Goal: Task Accomplishment & Management: Use online tool/utility

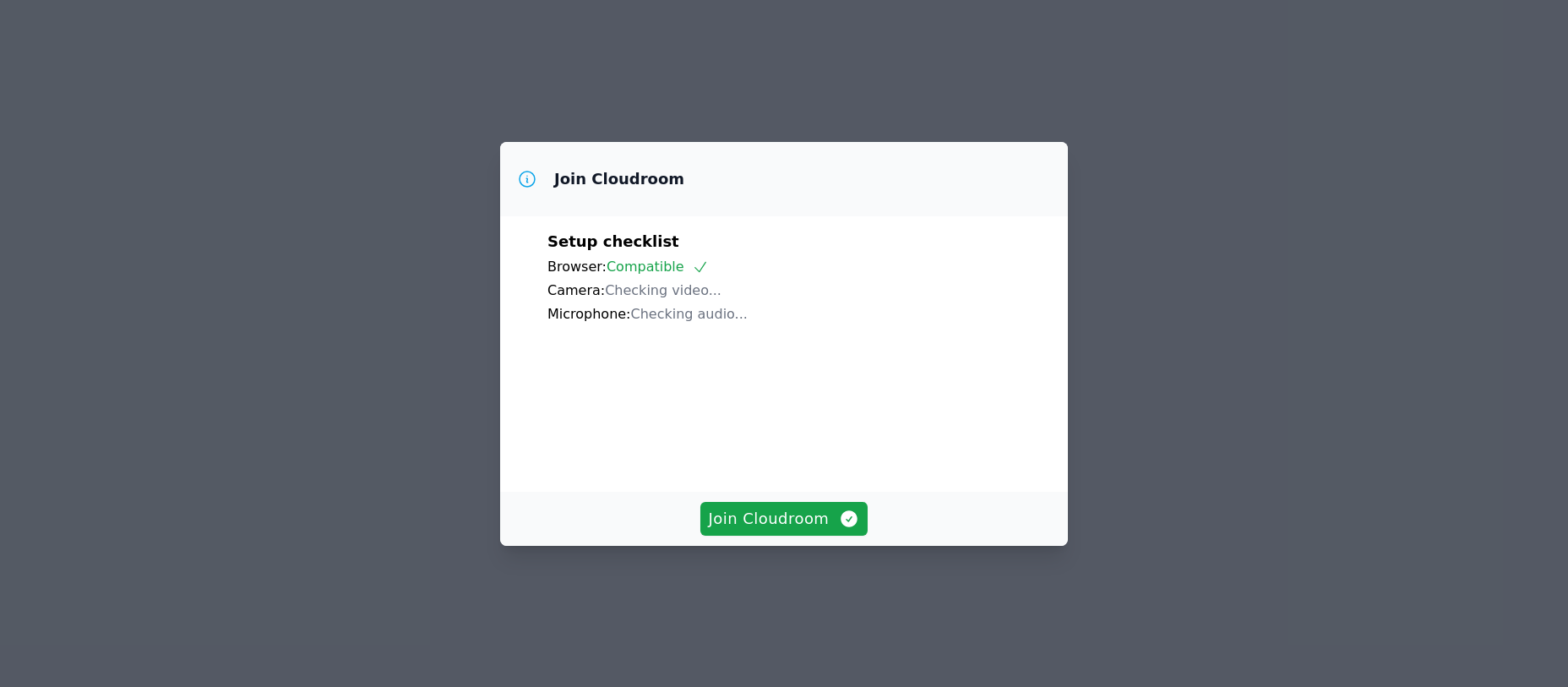
click at [753, 531] on span "Join Cloudroom" at bounding box center [784, 519] width 151 height 24
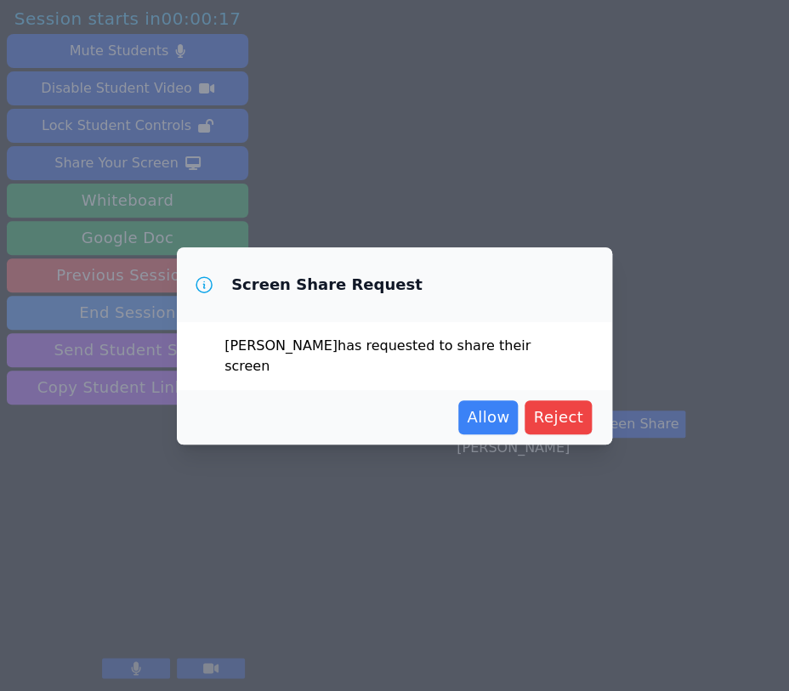
click at [502, 406] on span "Allow" at bounding box center [488, 418] width 43 height 24
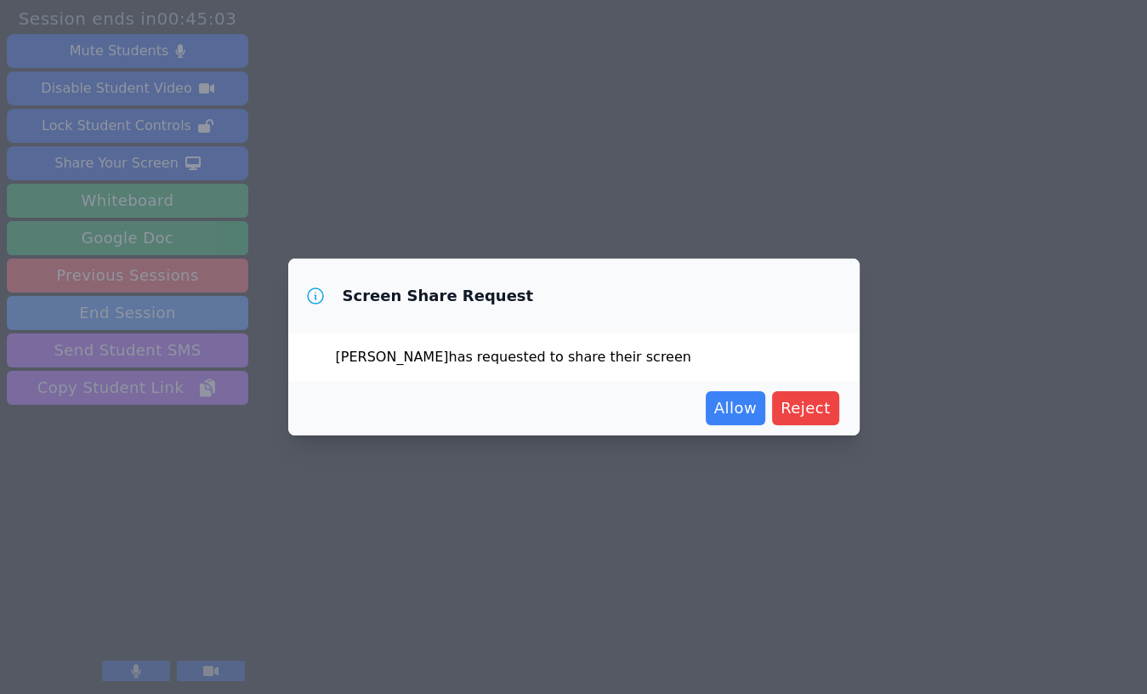
click at [720, 417] on span "Allow" at bounding box center [735, 408] width 43 height 24
click at [734, 409] on span "Allow" at bounding box center [735, 408] width 43 height 24
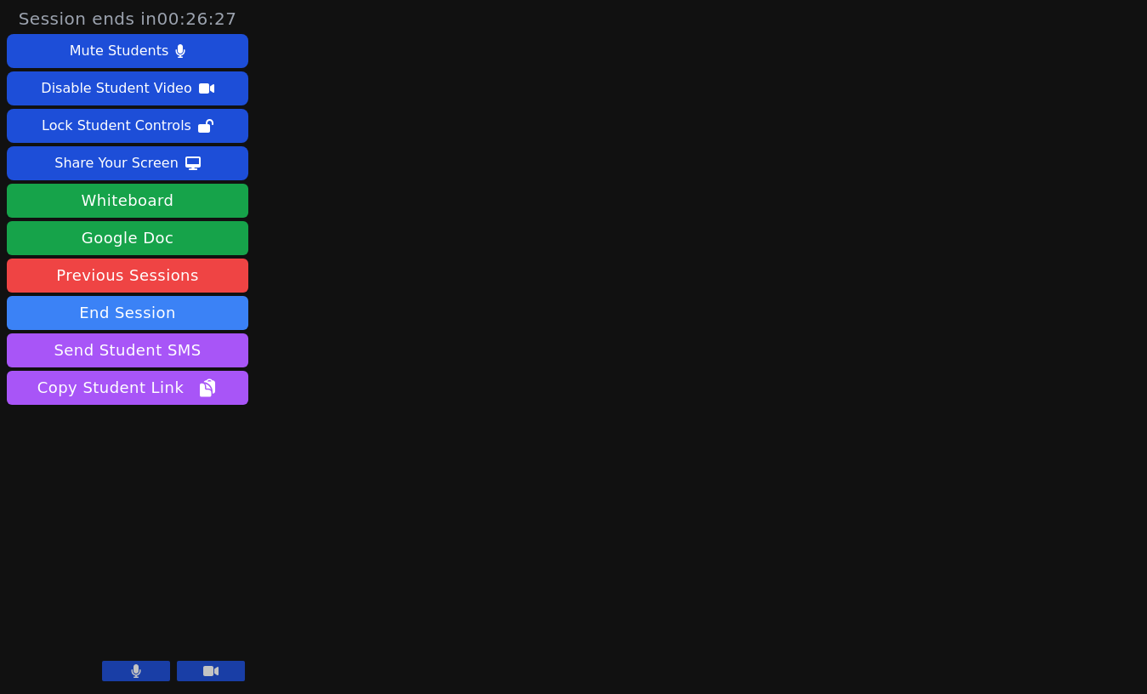
click at [82, 309] on button "End Session" at bounding box center [127, 313] width 241 height 34
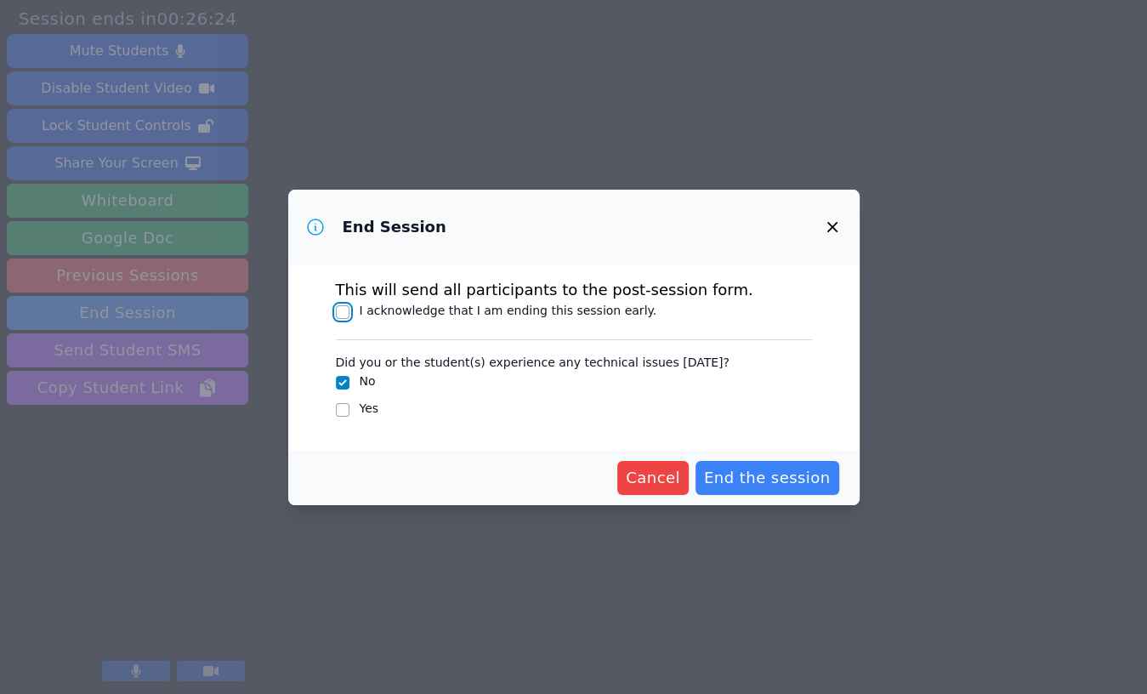
click at [339, 315] on input "I acknowledge that I am ending this session early." at bounding box center [343, 312] width 14 height 14
checkbox input "true"
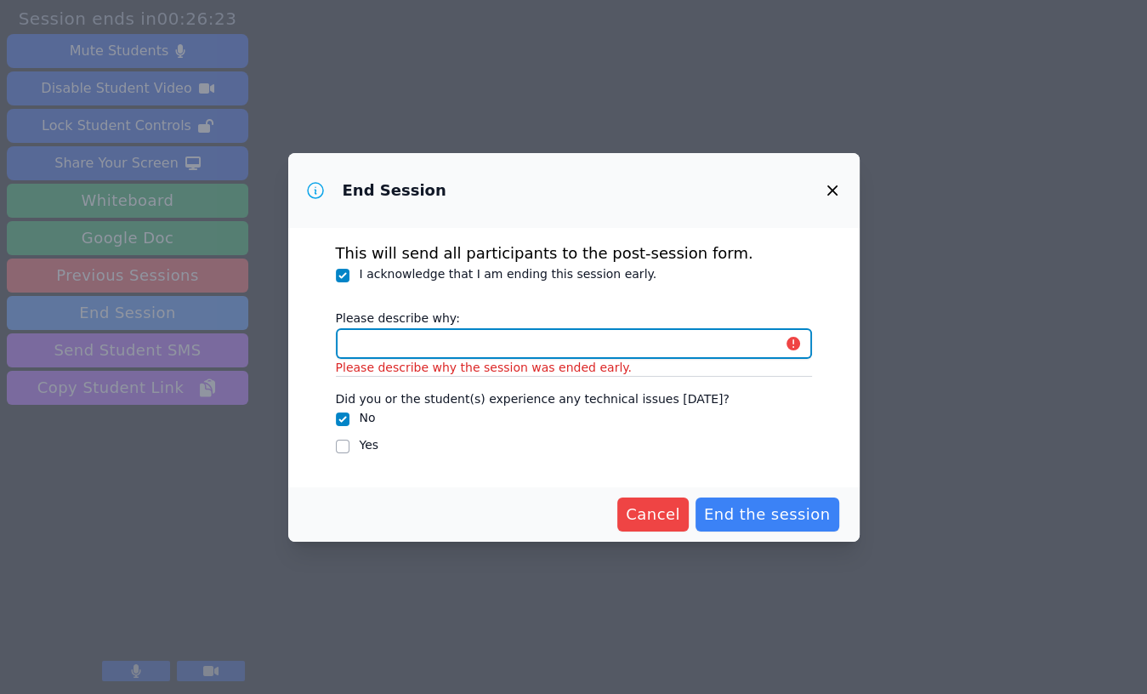
click at [389, 348] on input "Please describe why:" at bounding box center [574, 343] width 476 height 31
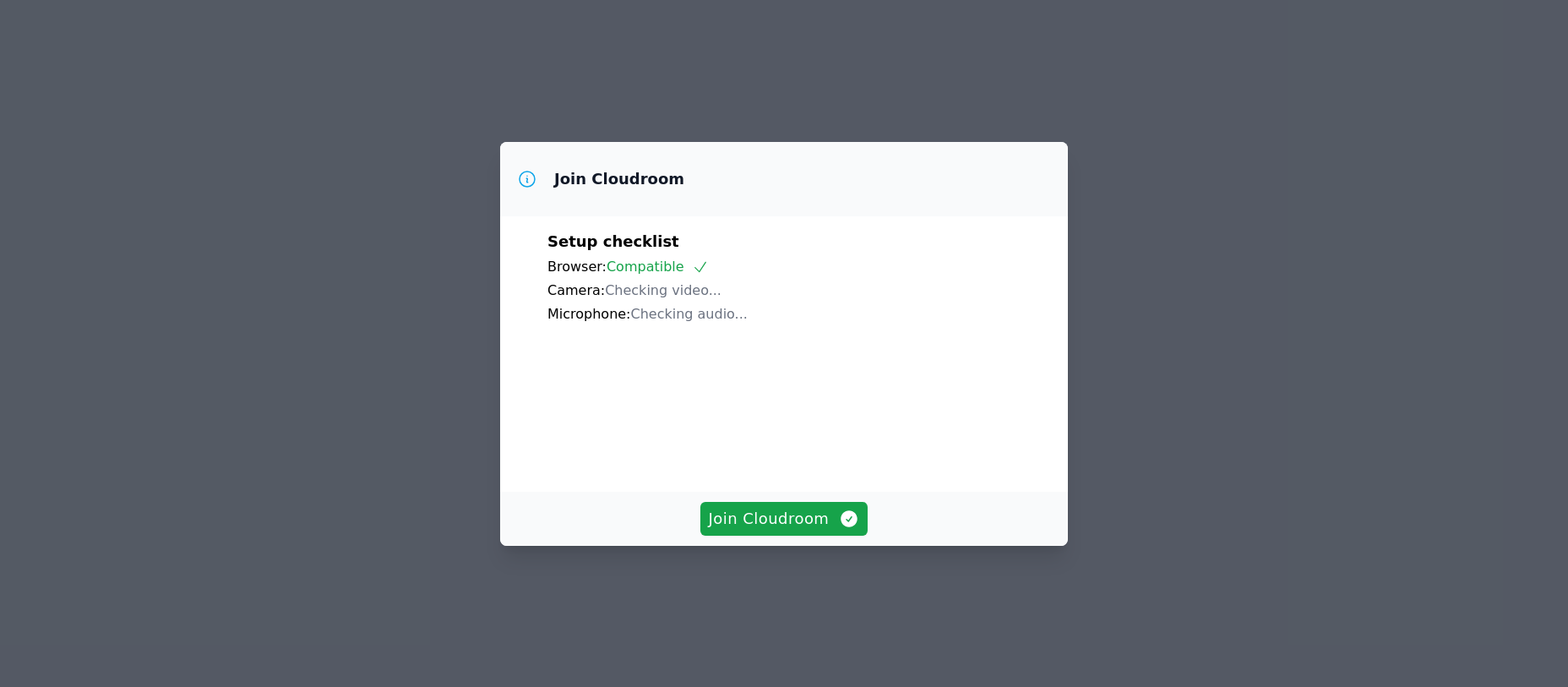
click at [724, 531] on span "Join Cloudroom" at bounding box center [784, 519] width 151 height 24
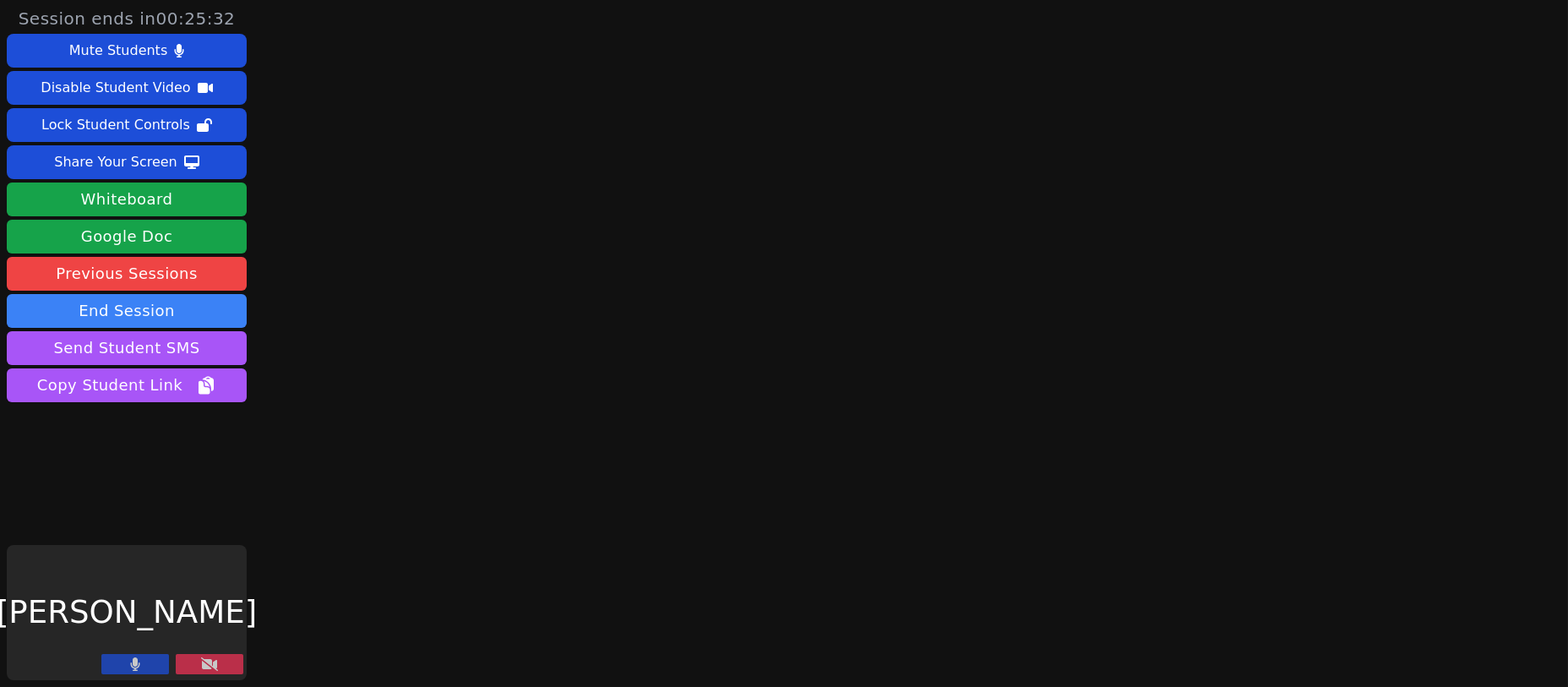
click at [101, 303] on button "End Session" at bounding box center [126, 311] width 239 height 34
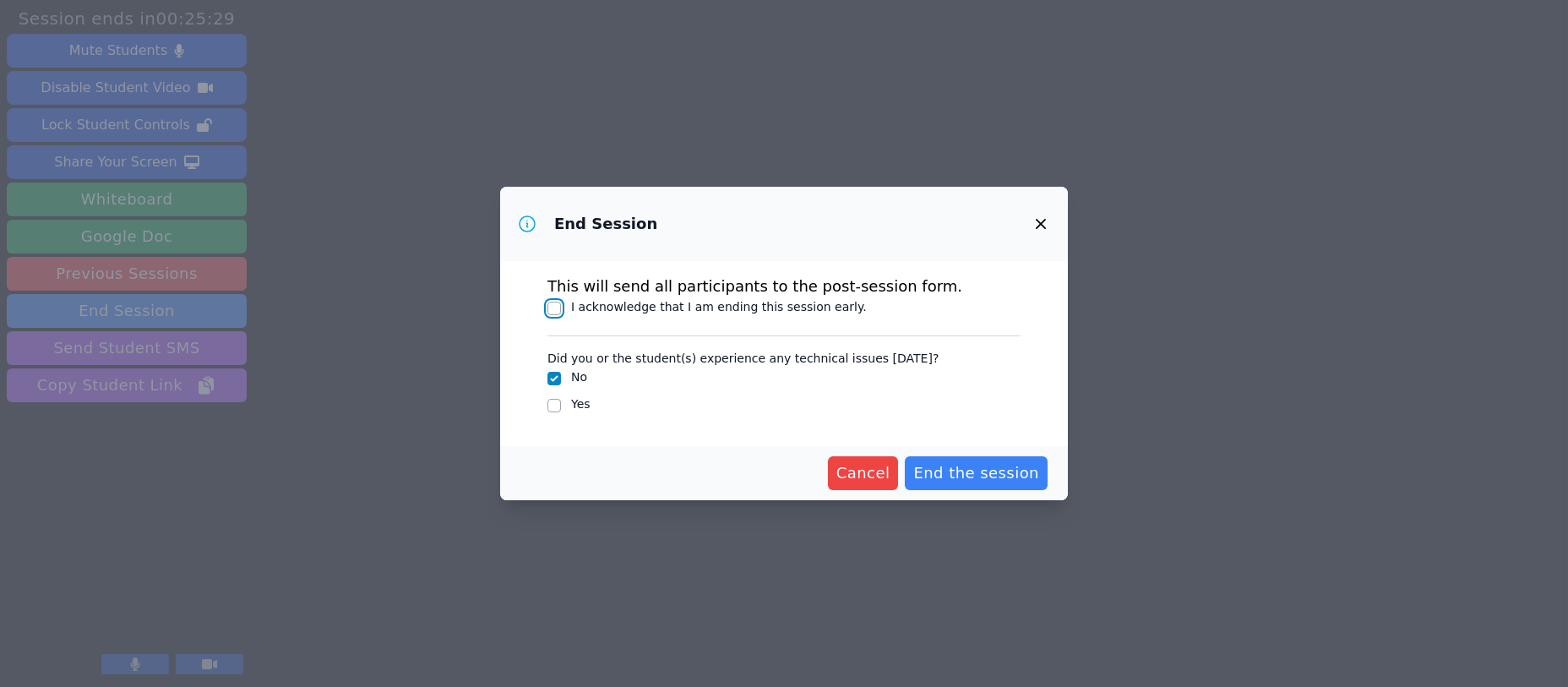
click at [548, 307] on input "I acknowledge that I am ending this session early." at bounding box center [554, 309] width 14 height 14
checkbox input "true"
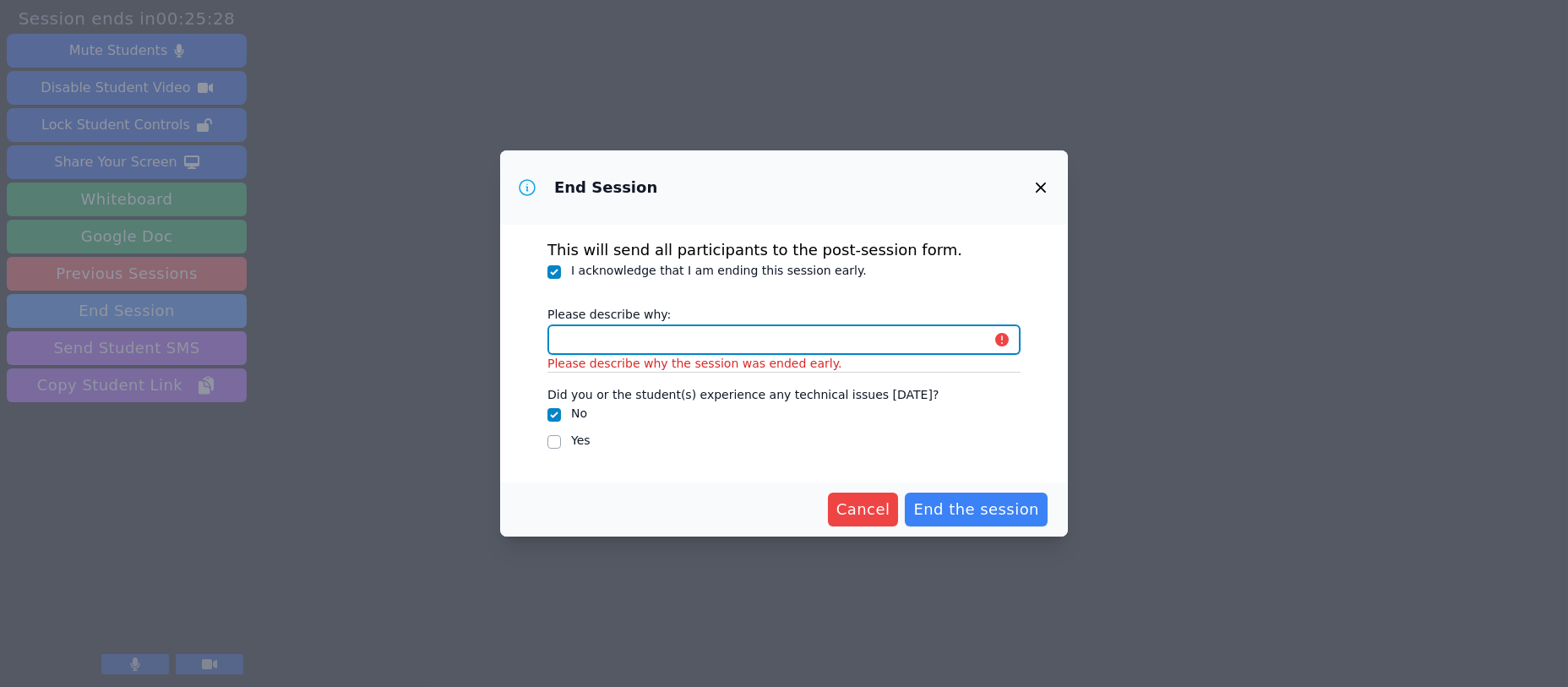
click at [595, 336] on input "Please describe why:" at bounding box center [784, 339] width 473 height 31
type input "student left, assignment completed."
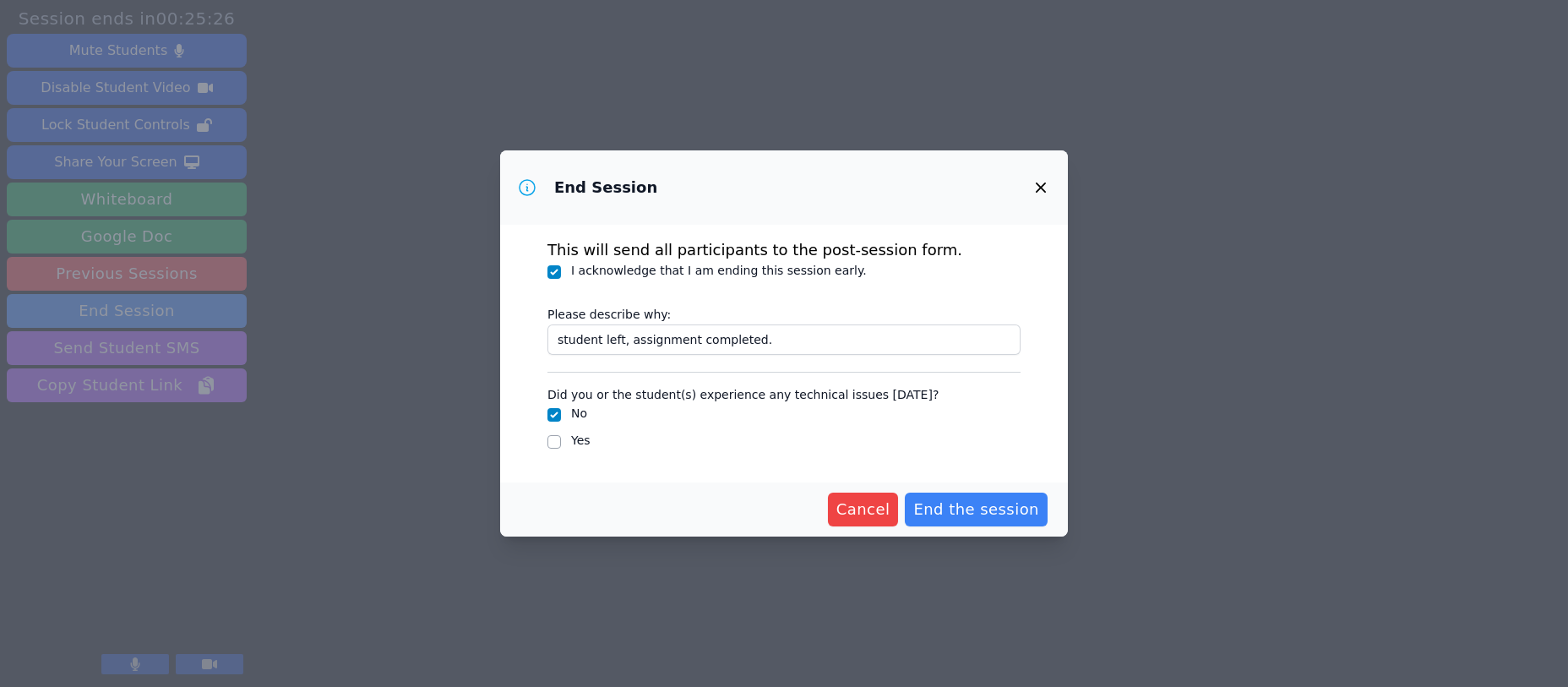
click at [1001, 511] on span "End the session" at bounding box center [976, 510] width 126 height 24
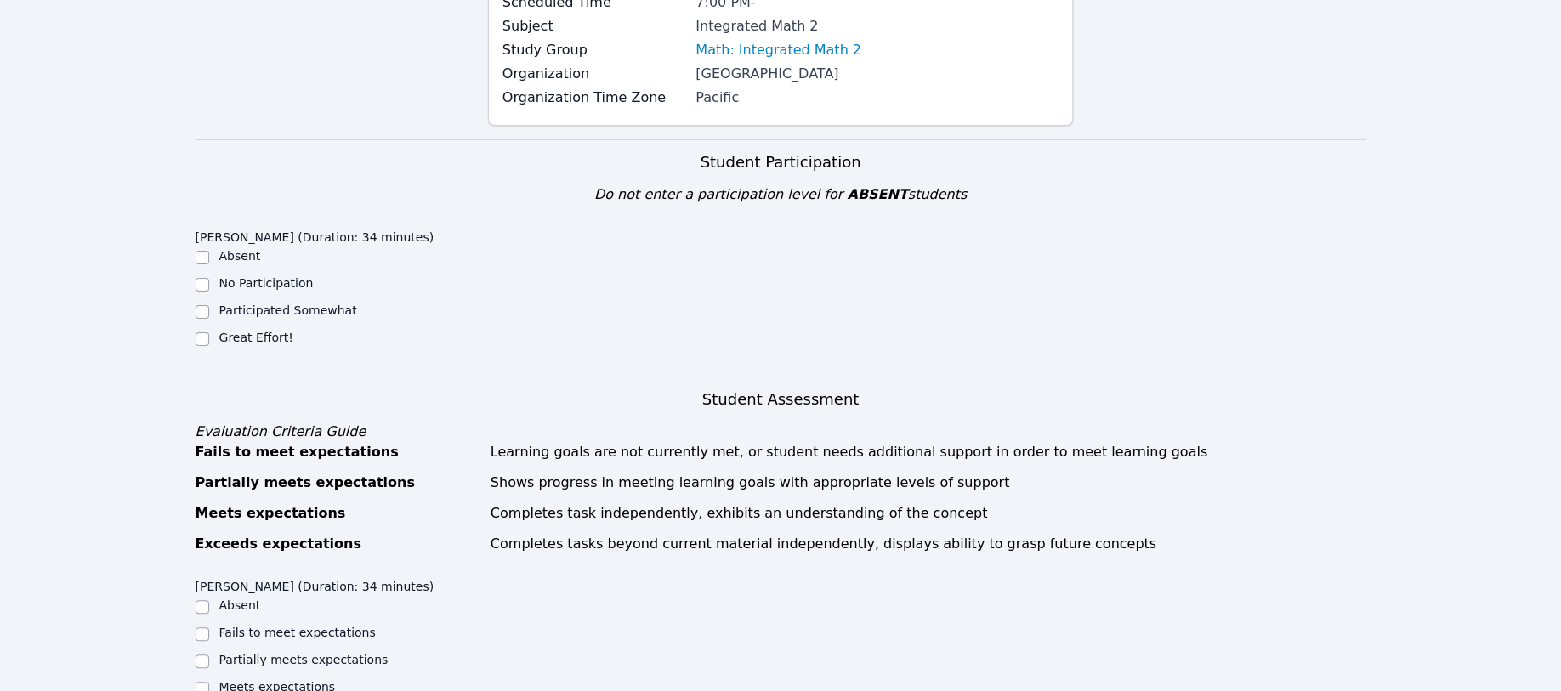
scroll to position [226, 0]
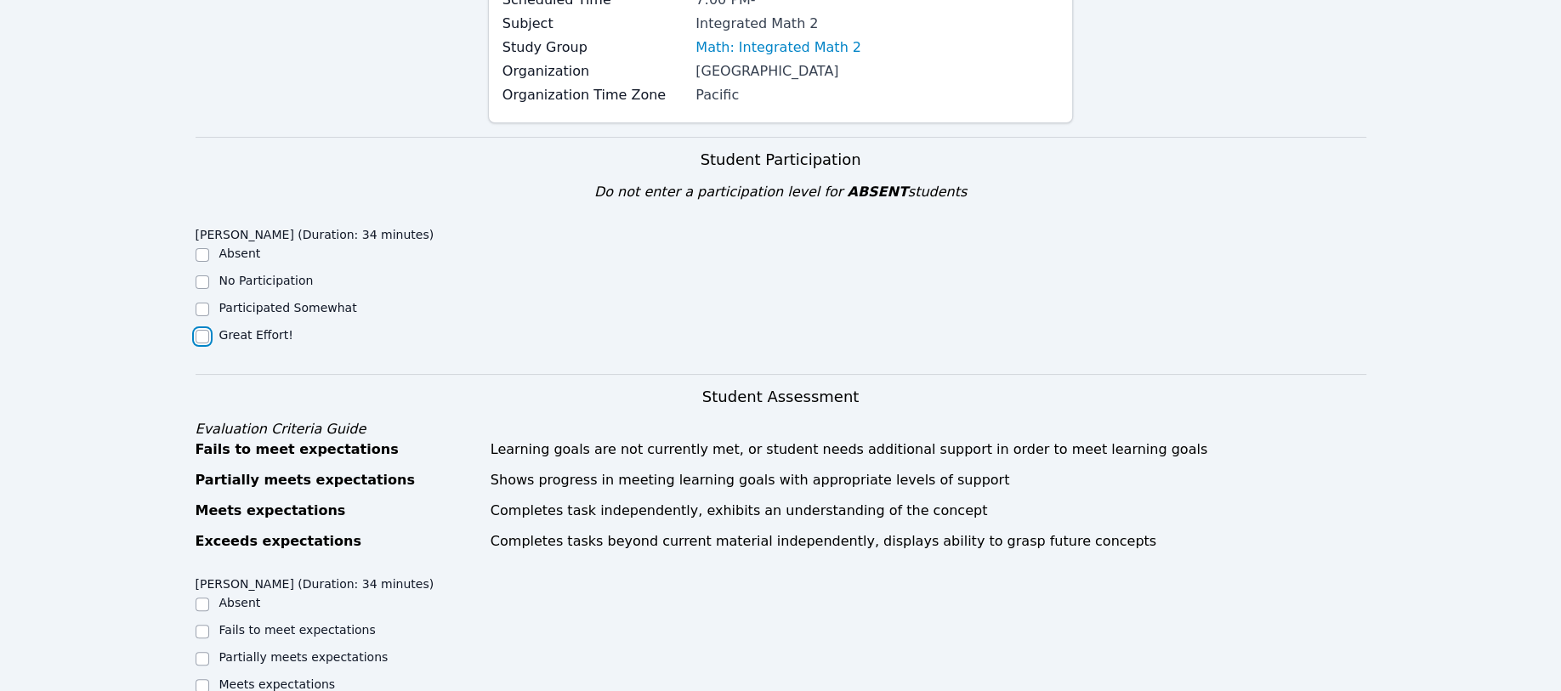
drag, startPoint x: 207, startPoint y: 331, endPoint x: 202, endPoint y: 293, distance: 37.6
click at [206, 327] on div at bounding box center [203, 336] width 14 height 20
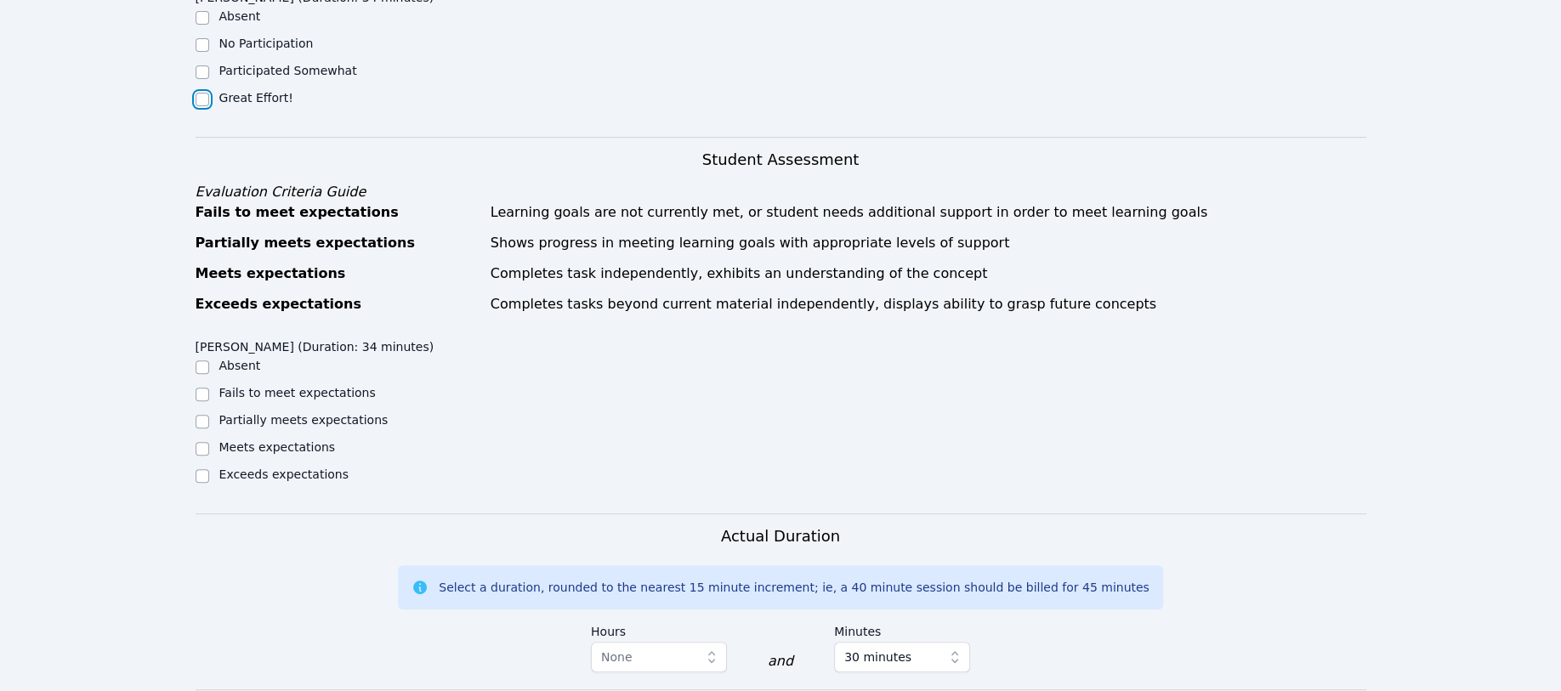
scroll to position [453, 0]
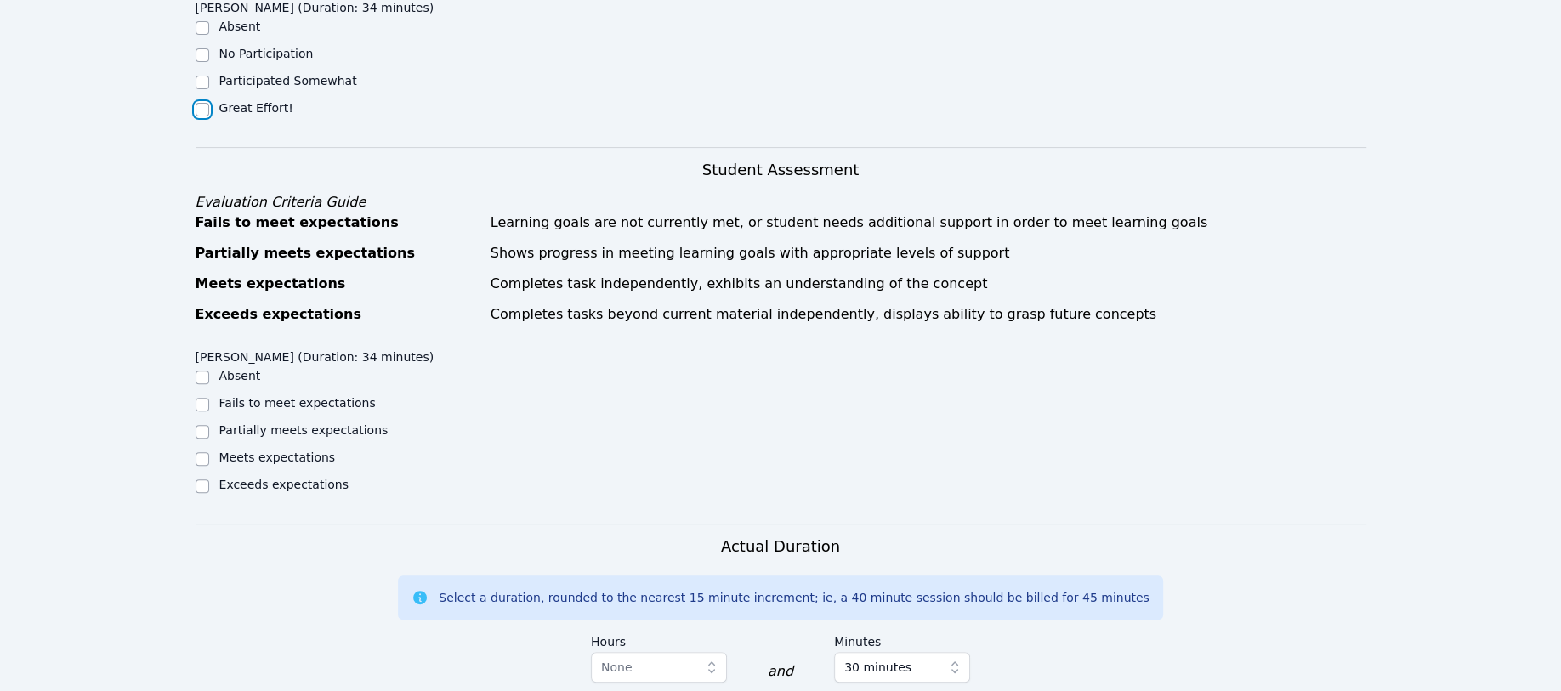
click at [202, 103] on input "Great Effort!" at bounding box center [203, 110] width 14 height 14
checkbox input "true"
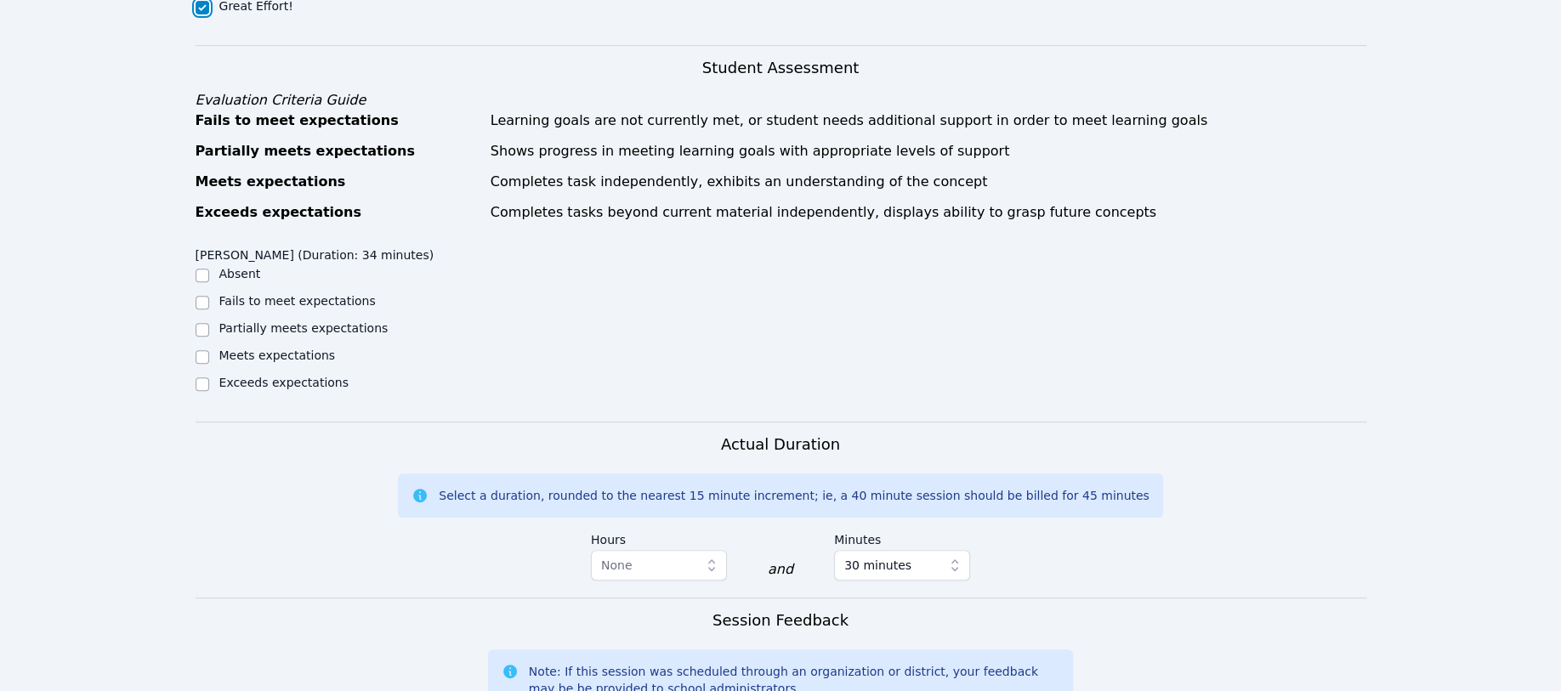
scroll to position [566, 0]
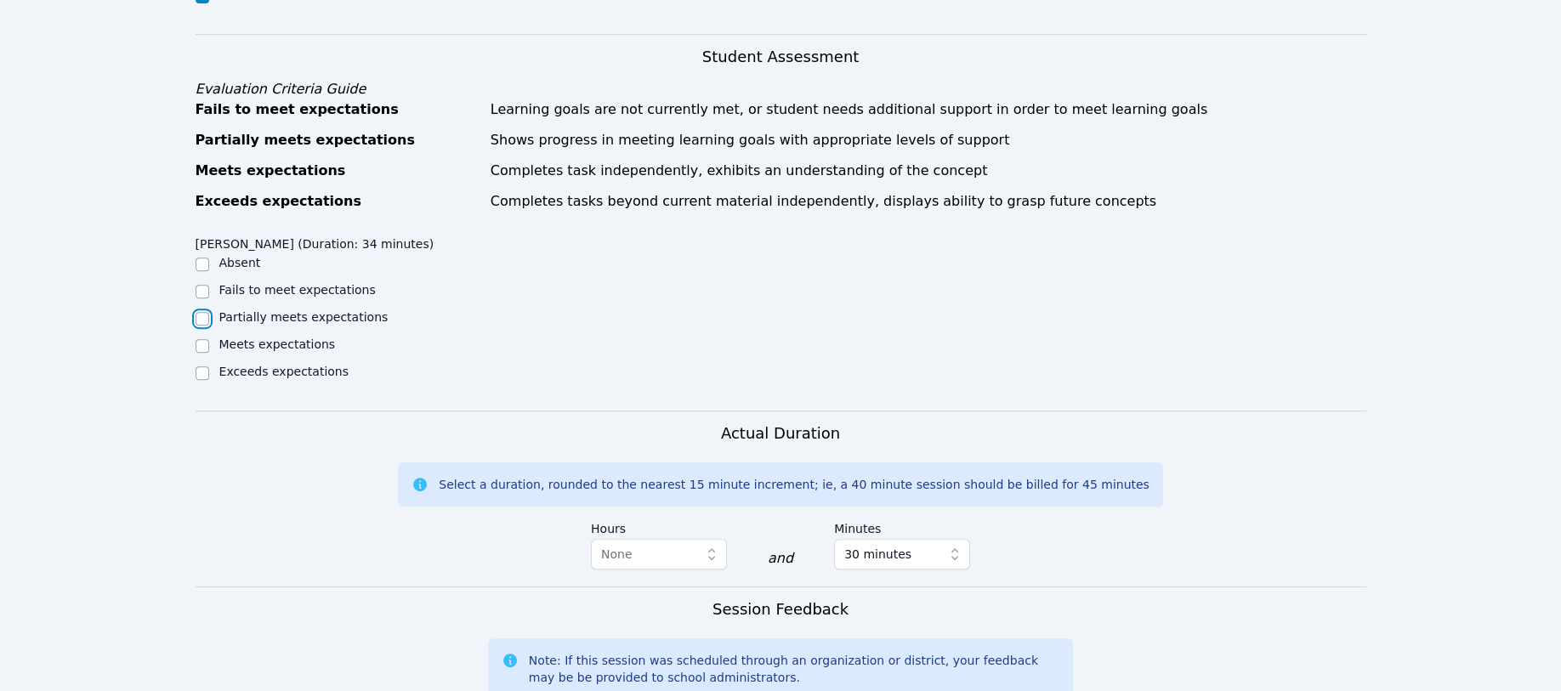
click at [199, 319] on input "Partially meets expectations" at bounding box center [203, 319] width 14 height 14
checkbox input "true"
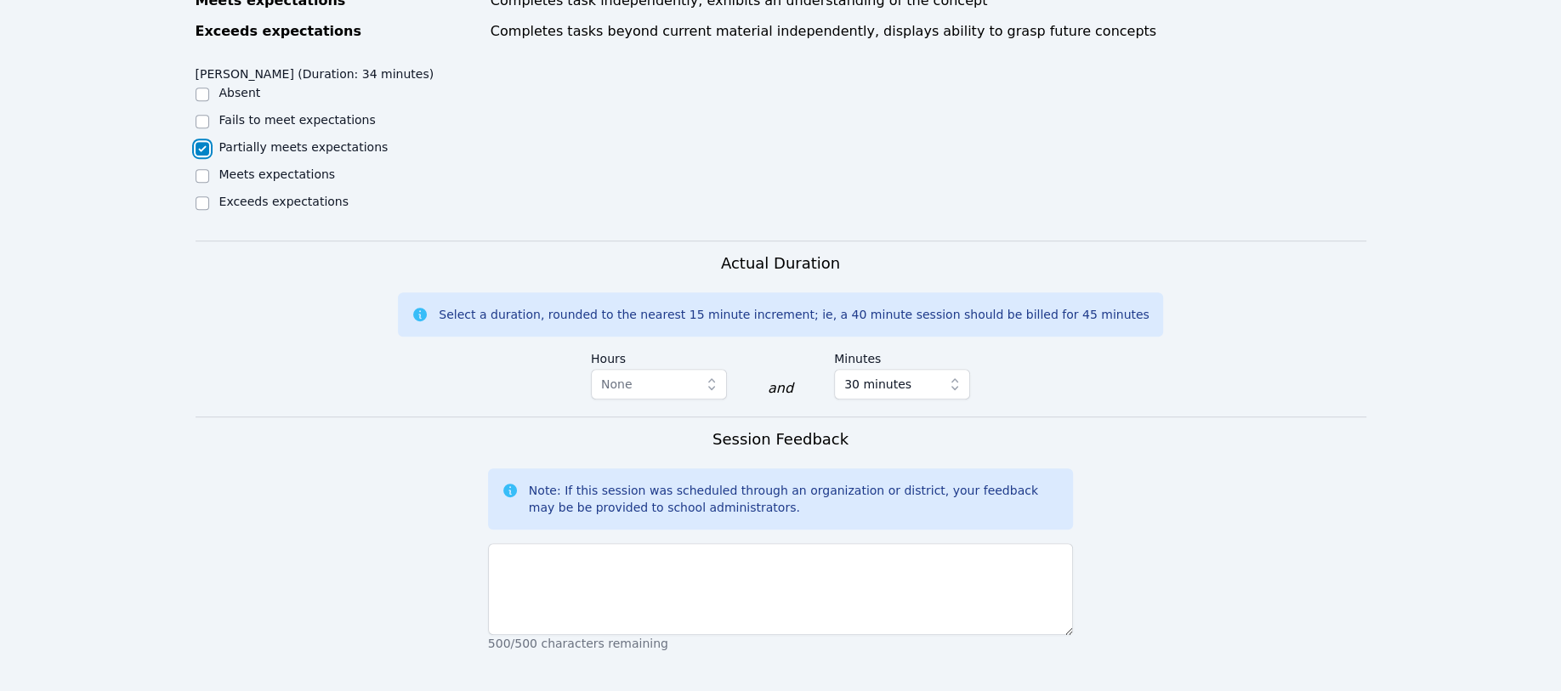
scroll to position [793, 0]
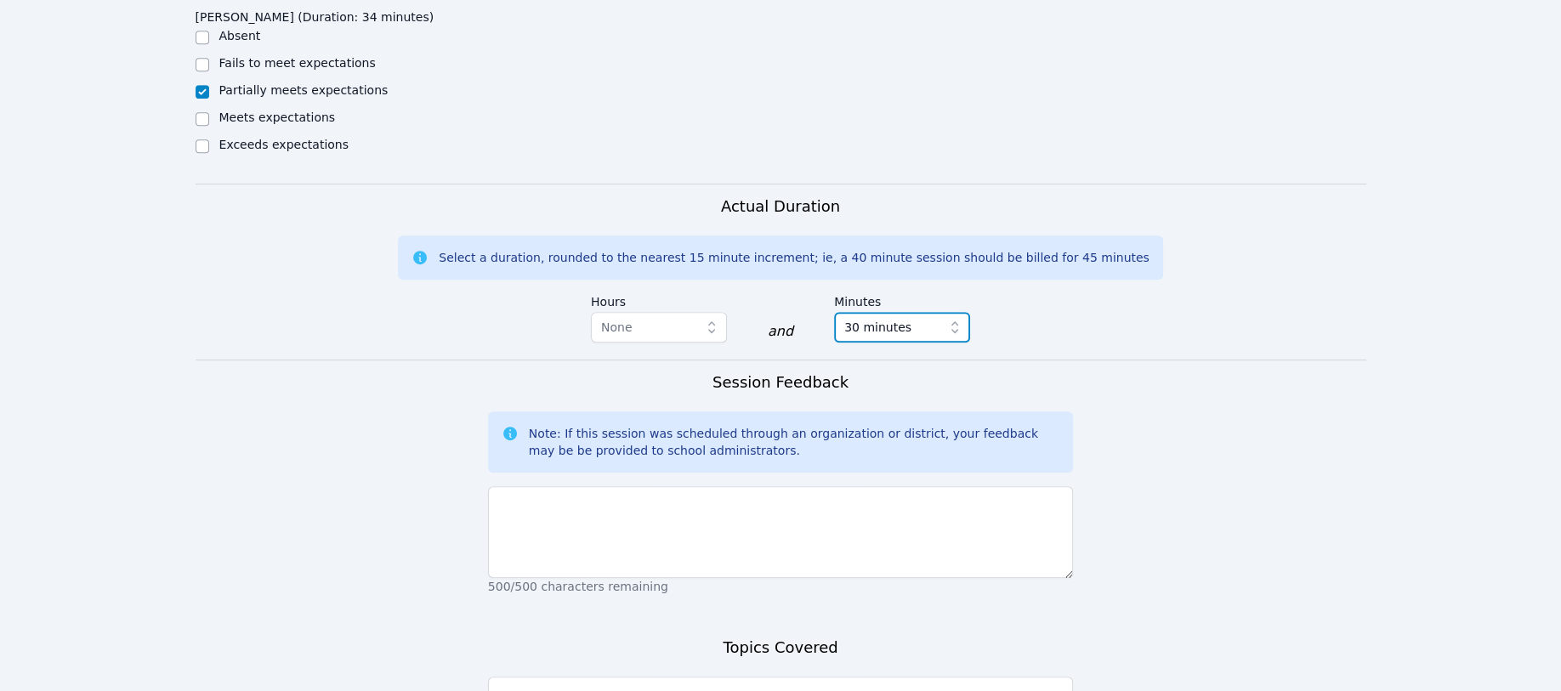
click at [950, 320] on icon "button" at bounding box center [954, 327] width 17 height 17
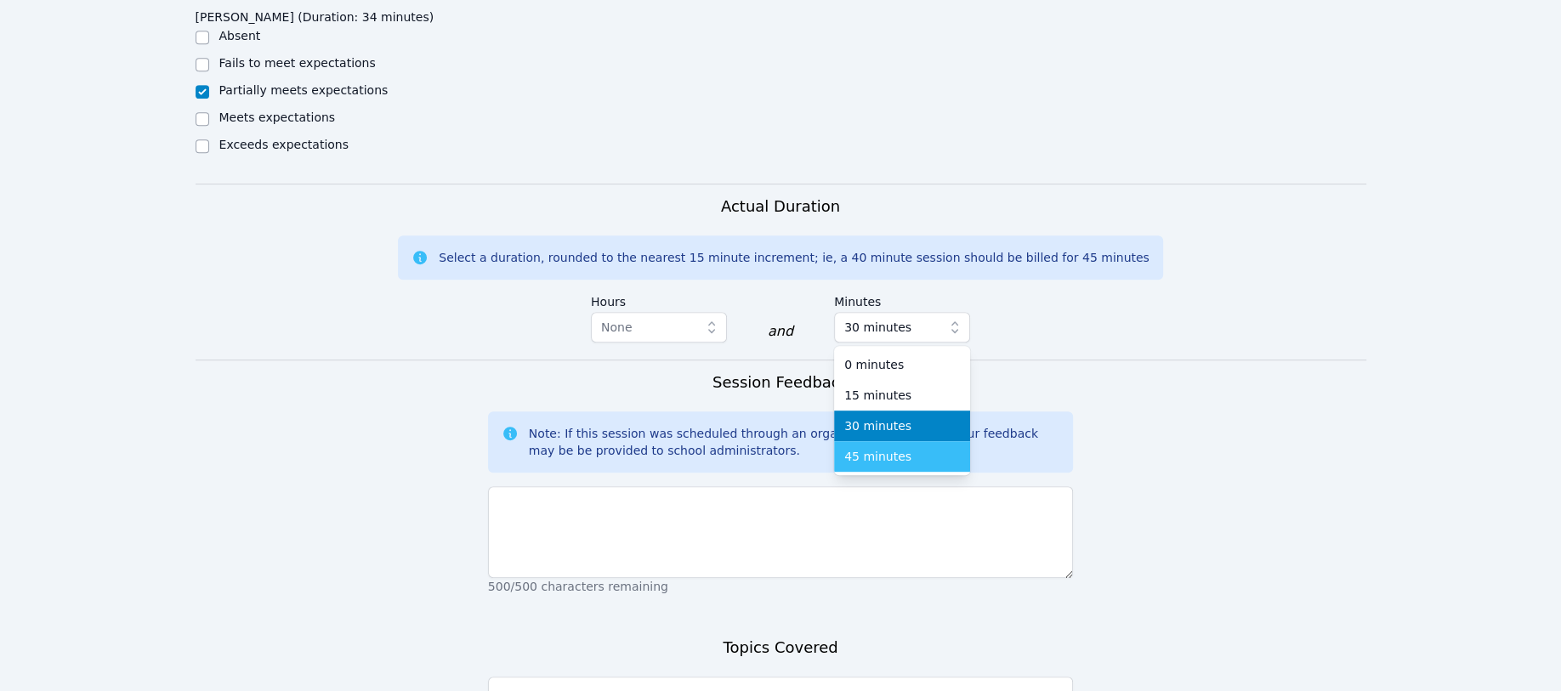
click at [855, 456] on span "45 minutes" at bounding box center [877, 456] width 67 height 17
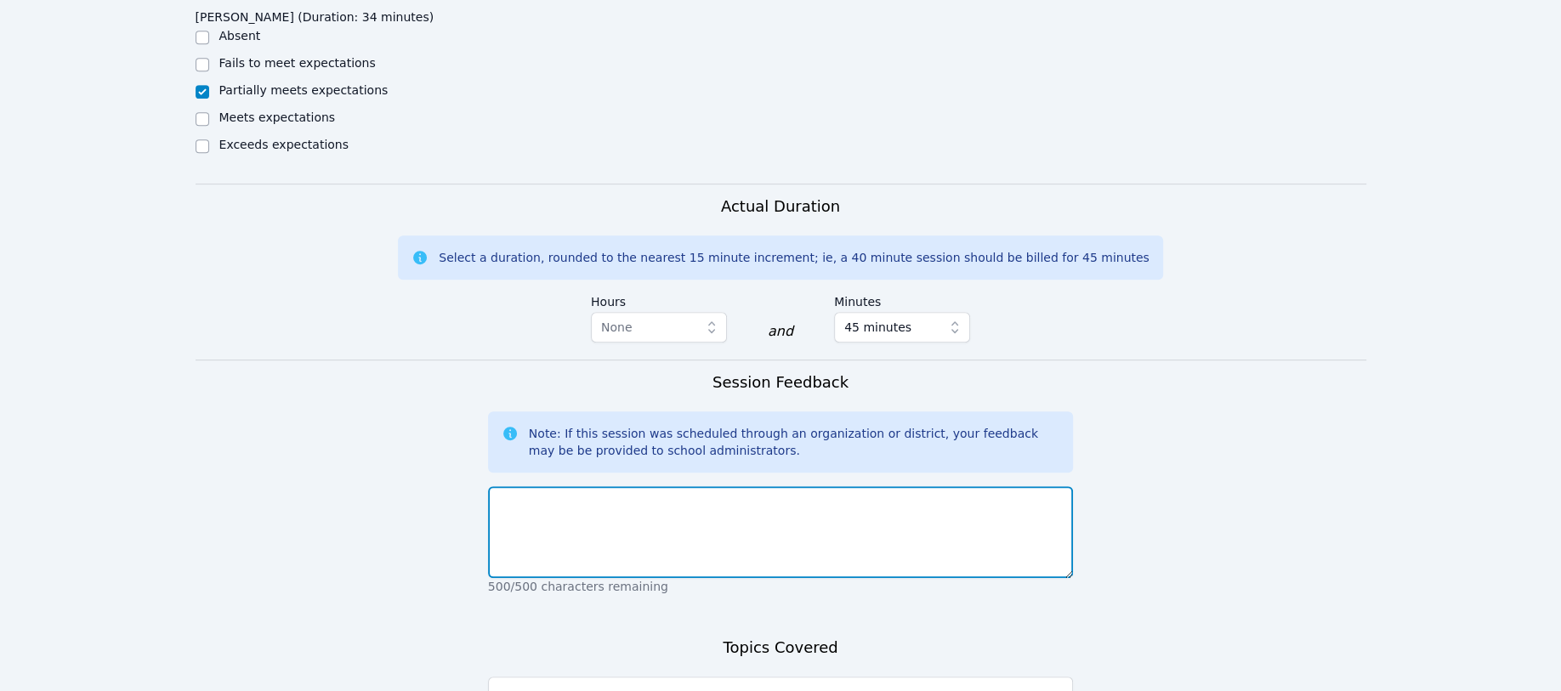
click at [551, 497] on textarea at bounding box center [781, 532] width 586 height 92
type textarea "V"
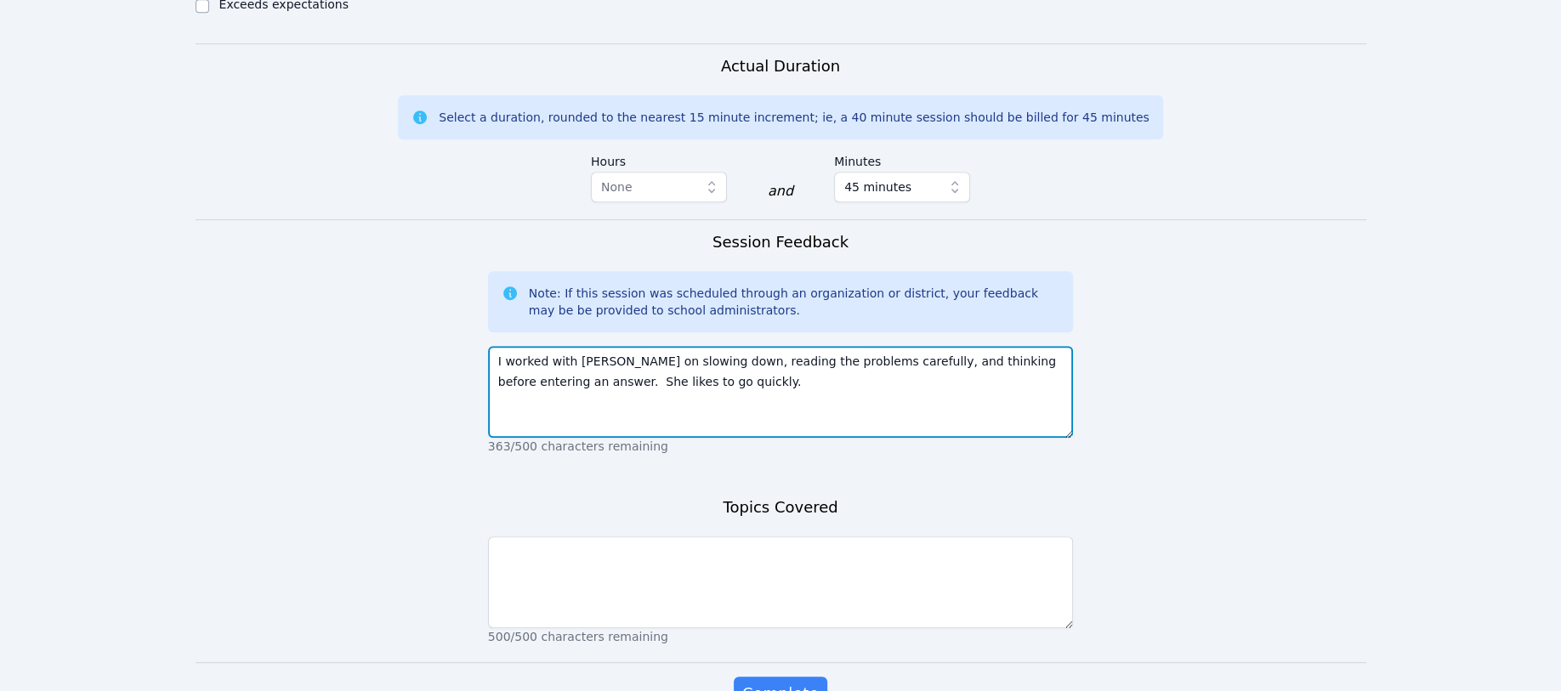
scroll to position [1020, 0]
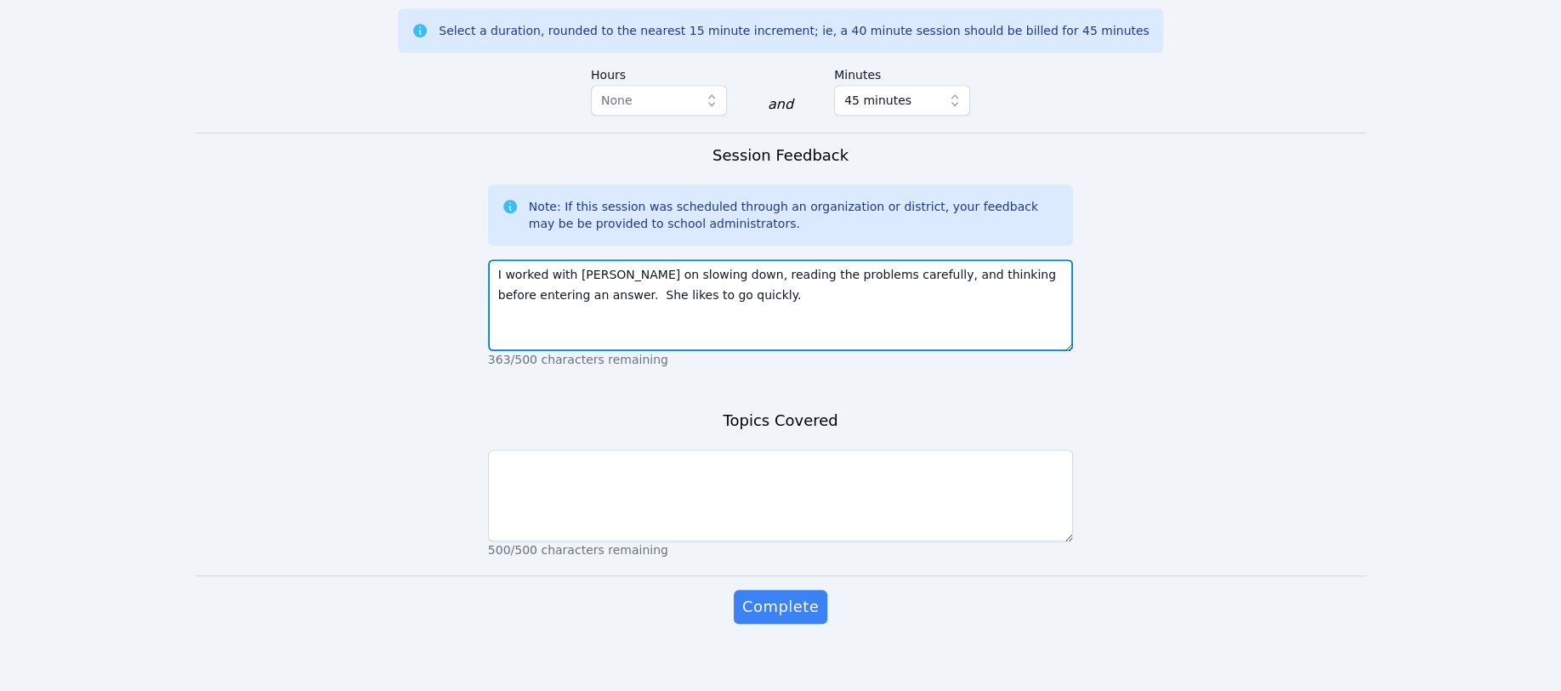
type textarea "I worked with Vanessa on slowing down, reading the problems carefully, and thin…"
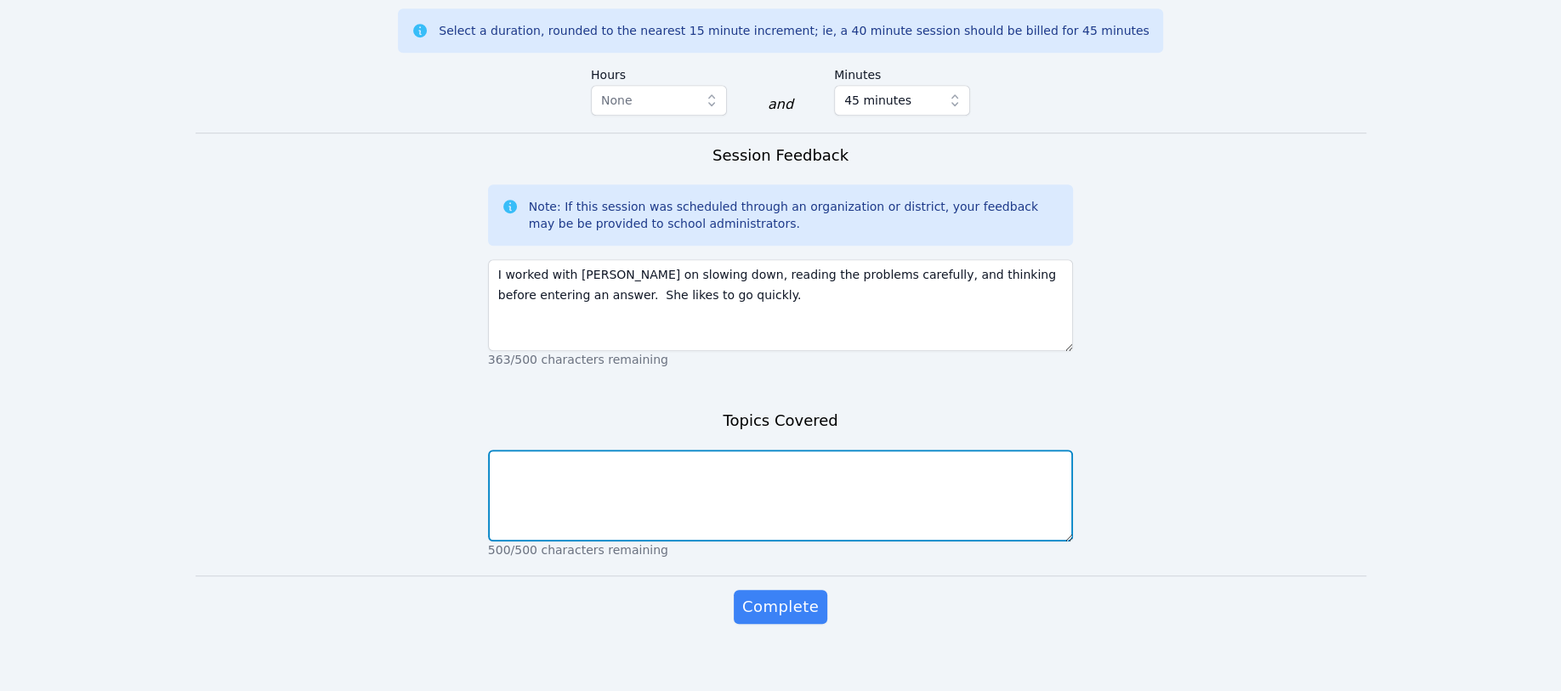
click at [531, 474] on textarea at bounding box center [781, 496] width 586 height 92
click at [836, 466] on textarea "identifying x- and y- intercepts, zeros, axis of symmetry of parobolas" at bounding box center [781, 496] width 586 height 92
click at [824, 466] on textarea "identifying x- and y- intercepts, zeros, axis of symmetry of parobolas" at bounding box center [781, 496] width 586 height 92
type textarea "identifying x- and y- intercepts, zeros, axis of symmetry of parabolas"
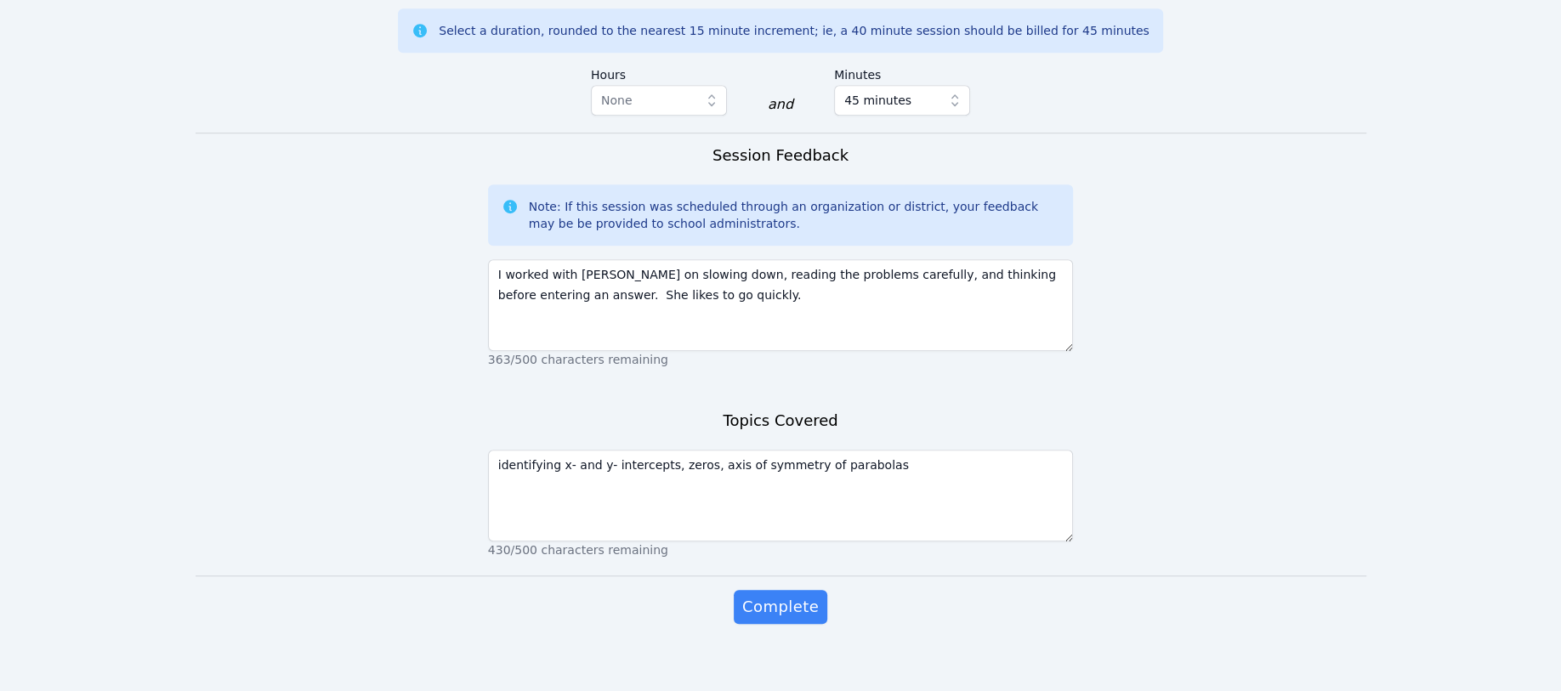
click at [780, 605] on span "Complete" at bounding box center [780, 607] width 77 height 24
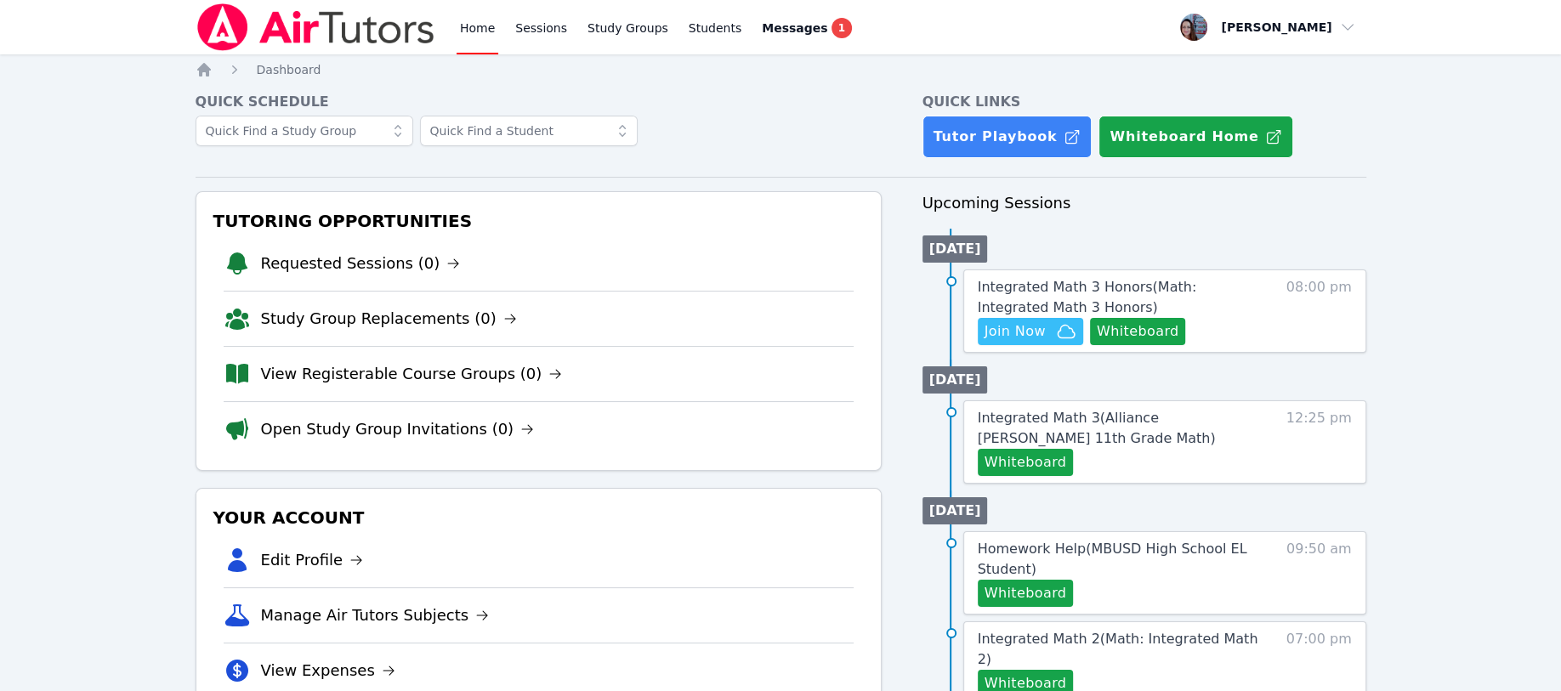
click at [1029, 322] on span "Join Now" at bounding box center [1015, 331] width 61 height 20
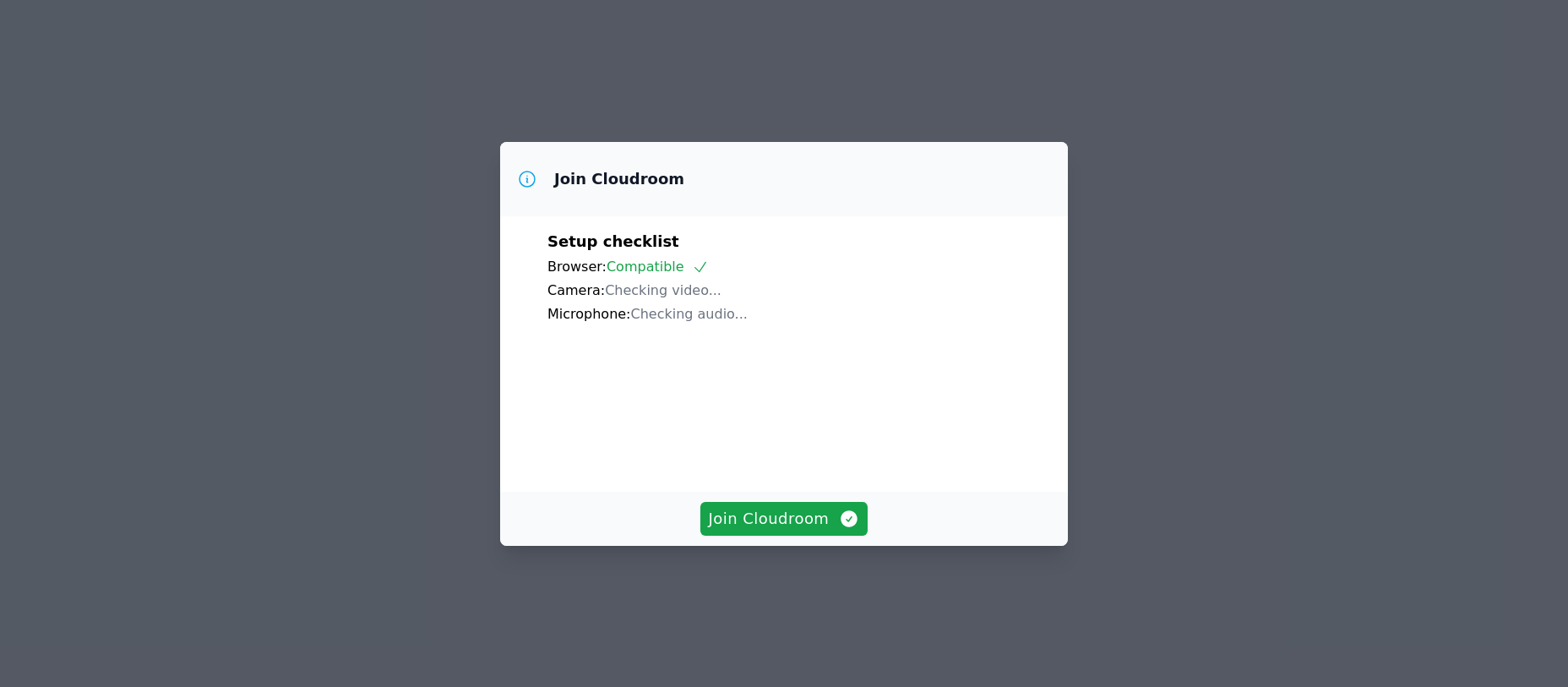
click at [711, 531] on span "Join Cloudroom" at bounding box center [784, 519] width 151 height 24
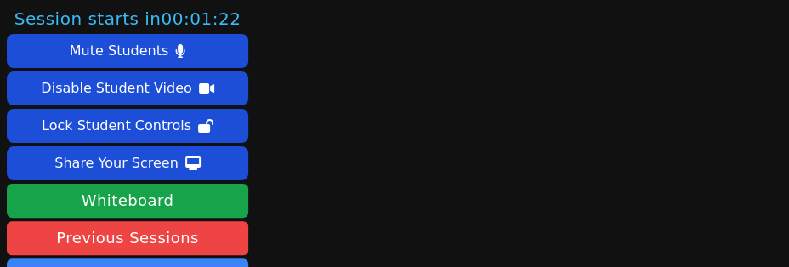
click at [357, 122] on div "Session starts in 00:01:22 Mute Students Disable Student Video Lock Student Con…" at bounding box center [394, 133] width 789 height 267
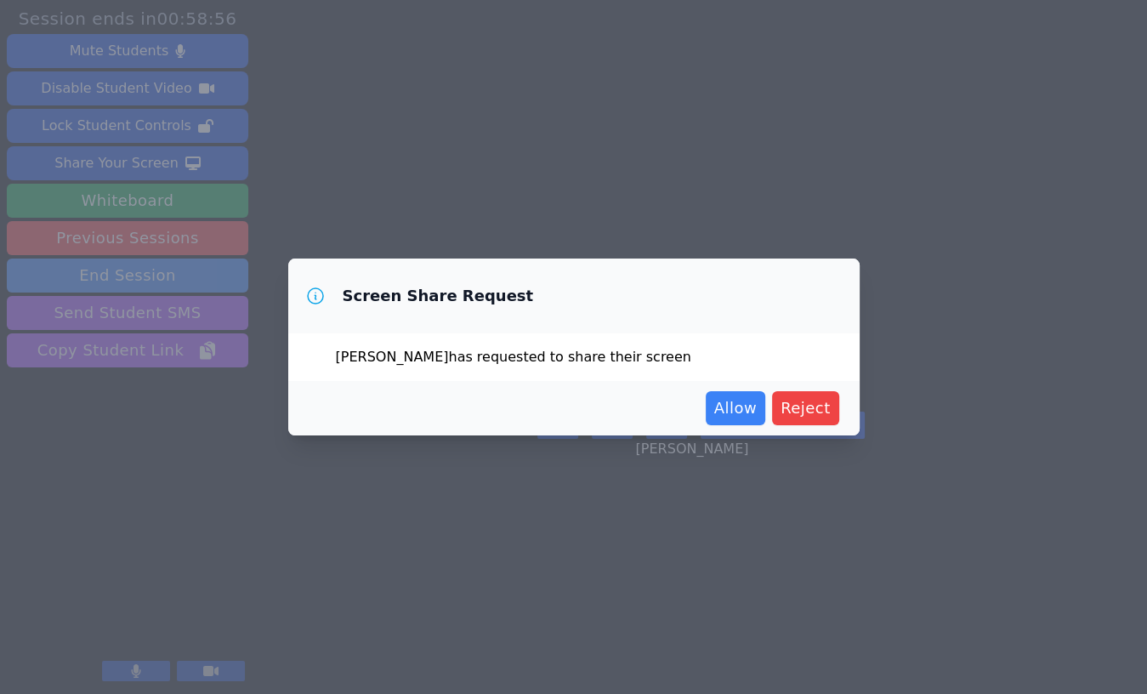
click at [739, 411] on span "Allow" at bounding box center [735, 408] width 43 height 24
